Goal: Find specific page/section

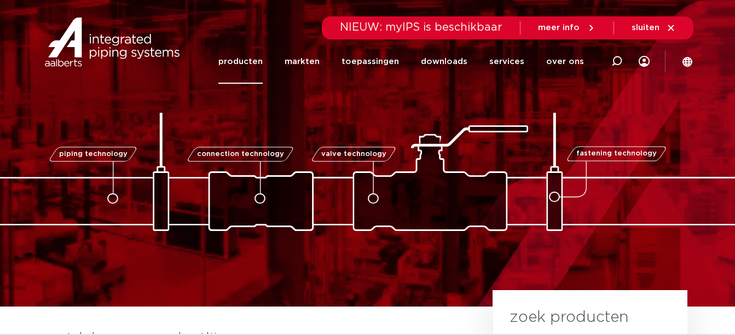
click at [256, 60] on link "producten" at bounding box center [240, 61] width 44 height 44
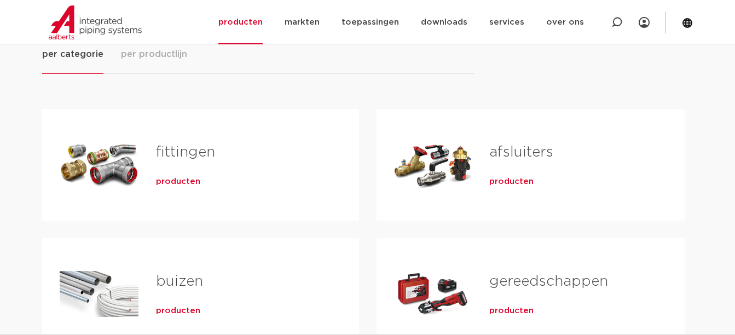
click at [173, 61] on button "per productlijn" at bounding box center [154, 61] width 66 height 26
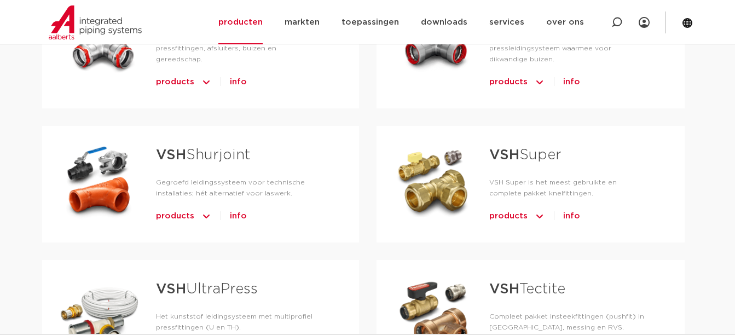
scroll to position [492, 0]
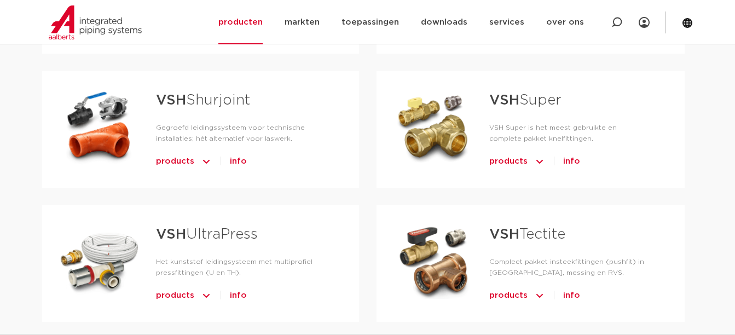
click at [204, 153] on img "Tabs. Open items met enter of spatie, sluit af met escape en navigeer met de pi…" at bounding box center [206, 162] width 11 height 18
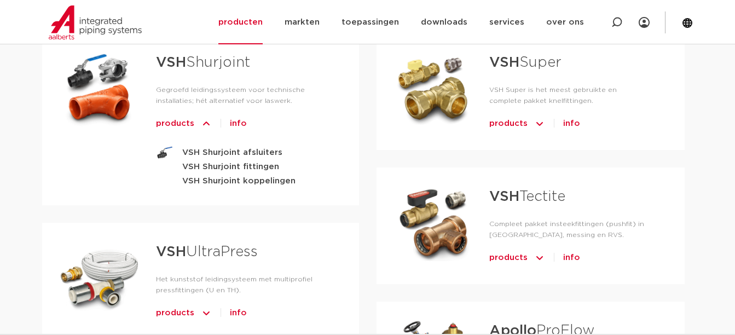
scroll to position [547, 0]
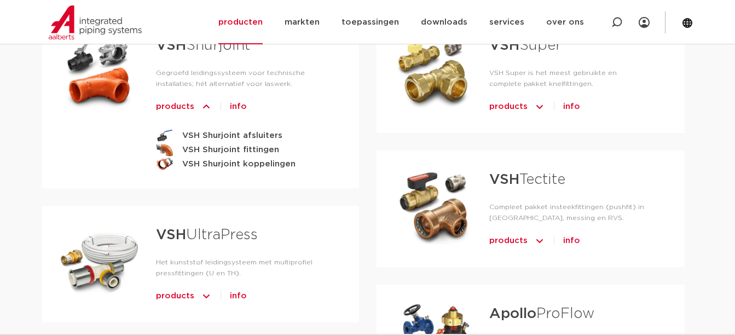
click at [532, 242] on span "products" at bounding box center [517, 241] width 56 height 18
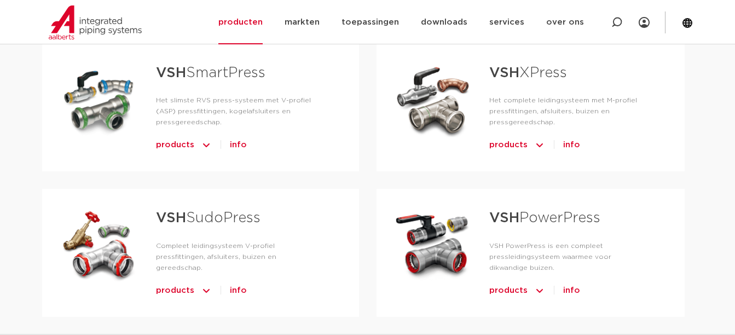
scroll to position [219, 0]
